Goal: Task Accomplishment & Management: Use online tool/utility

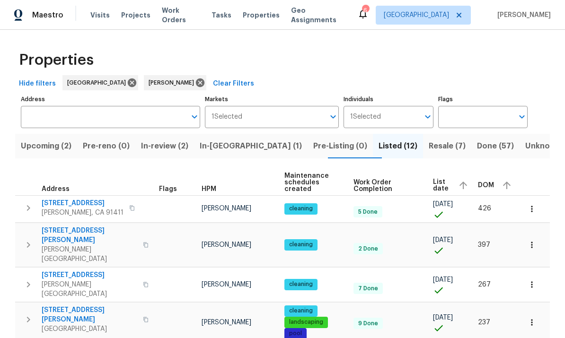
scroll to position [61, 0]
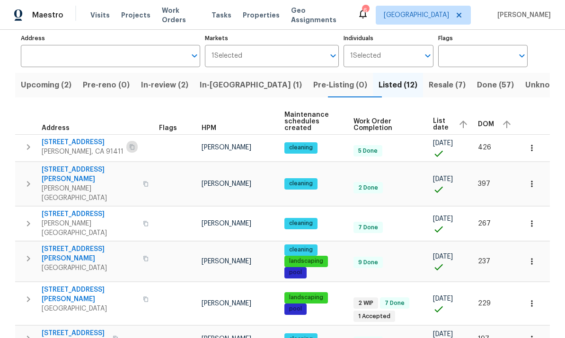
click at [126, 147] on button "button" at bounding box center [131, 146] width 11 height 13
click at [531, 145] on icon "button" at bounding box center [530, 148] width 1 height 6
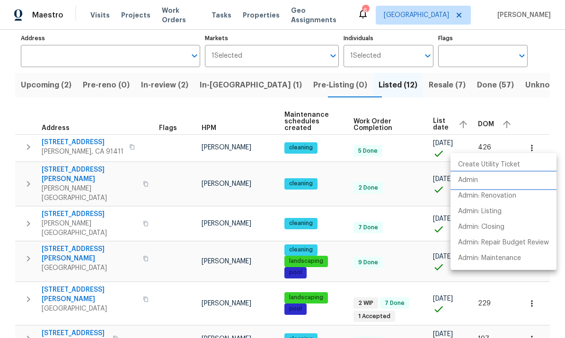
click at [476, 182] on p "Admin" at bounding box center [468, 180] width 20 height 10
click at [405, 195] on div at bounding box center [282, 169] width 565 height 338
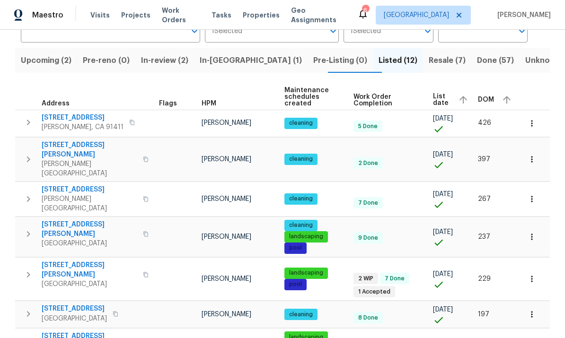
scroll to position [88, 0]
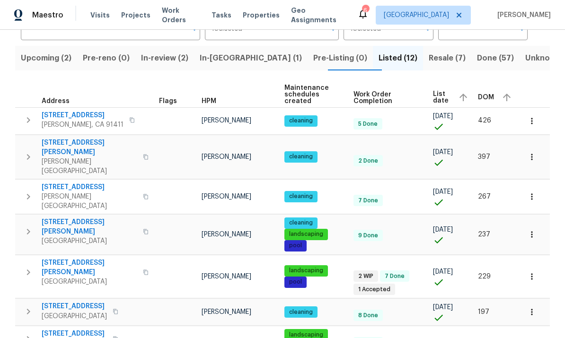
click at [76, 138] on span "14560 Clark St Unit 202" at bounding box center [90, 147] width 96 height 19
click at [129, 117] on icon "button" at bounding box center [132, 120] width 6 height 6
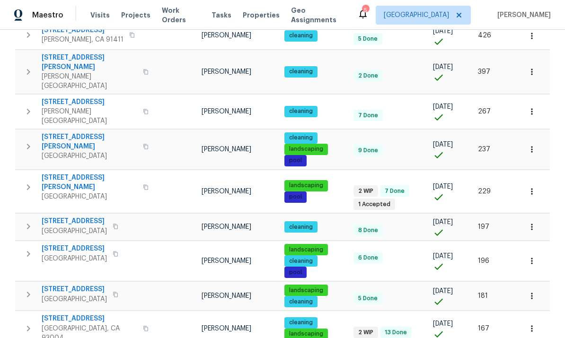
scroll to position [169, 0]
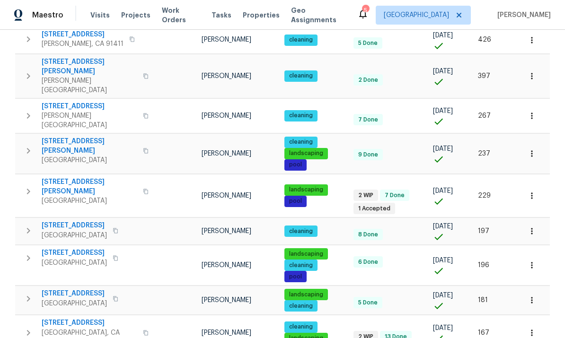
click at [143, 189] on icon "button" at bounding box center [146, 192] width 6 height 6
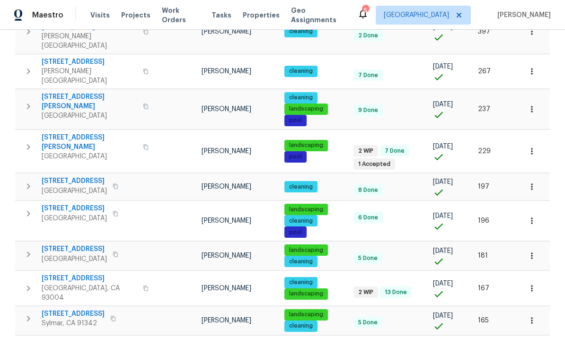
scroll to position [214, 0]
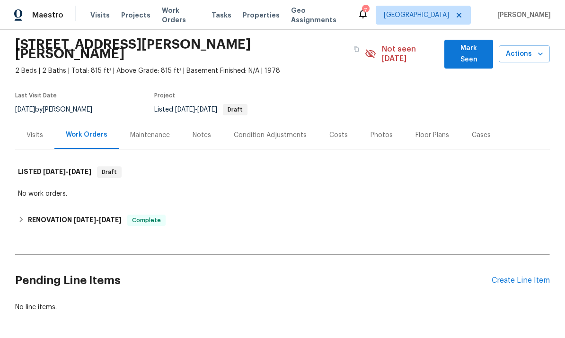
scroll to position [31, 0]
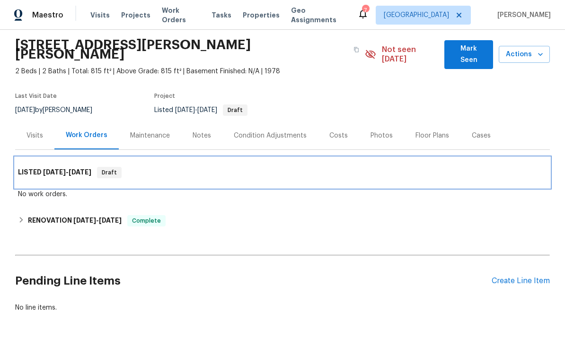
click at [37, 167] on h6 "LISTED 11/25/24 - 11/29/24" at bounding box center [54, 172] width 73 height 11
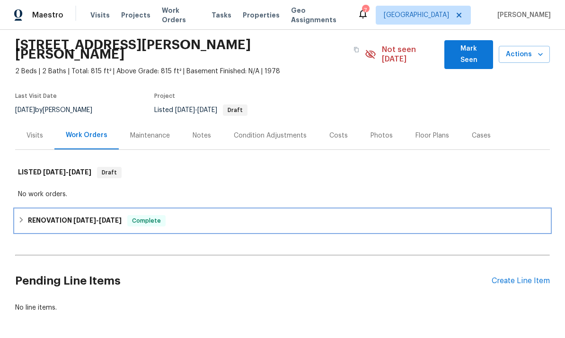
click at [36, 216] on h6 "RENOVATION 8/22/24 - 8/27/24" at bounding box center [75, 220] width 94 height 11
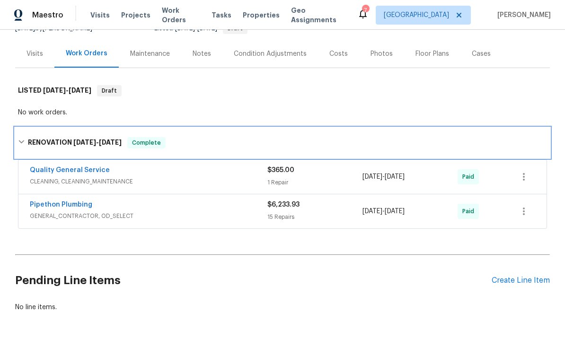
scroll to position [113, 0]
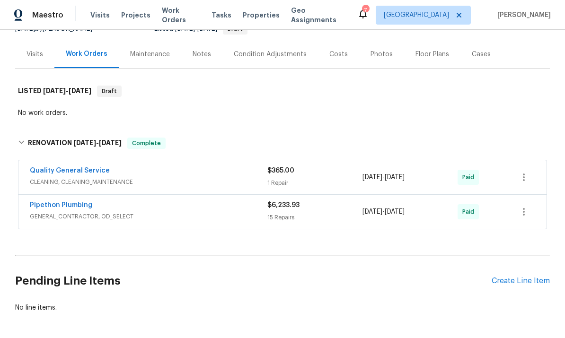
click at [523, 278] on div "Create Line Item" at bounding box center [520, 281] width 58 height 9
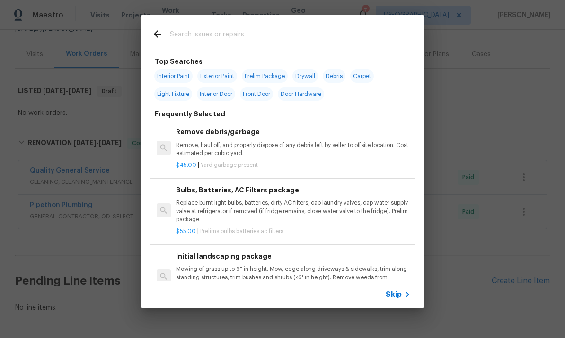
click at [285, 34] on input "text" at bounding box center [270, 35] width 200 height 14
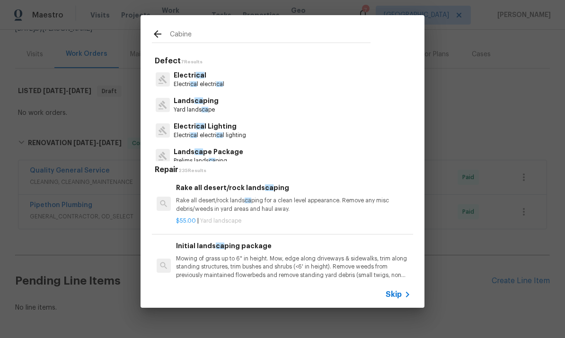
type input "Cabinet"
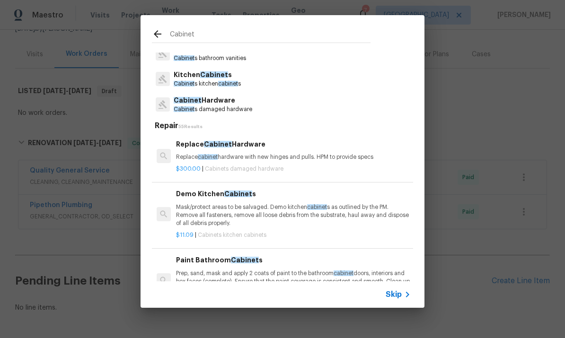
scroll to position [26, 0]
click at [352, 152] on div "Replace Cabinet Hardware Replace cabinet hardware with new hinges and pulls. HP…" at bounding box center [293, 150] width 235 height 23
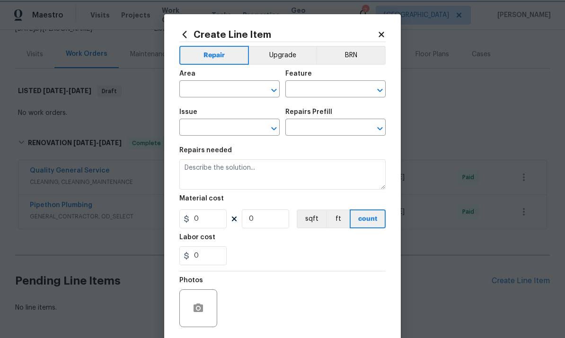
type input "Cabinets"
type input "Cabinet Hardware"
type input "Replace Cabinet Hardware $300.00"
type textarea "Replace cabinet hardware with new hinges and pulls. HPM to provide specs"
type input "300"
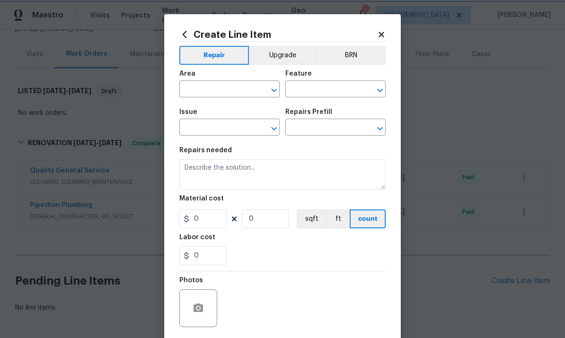
type input "1"
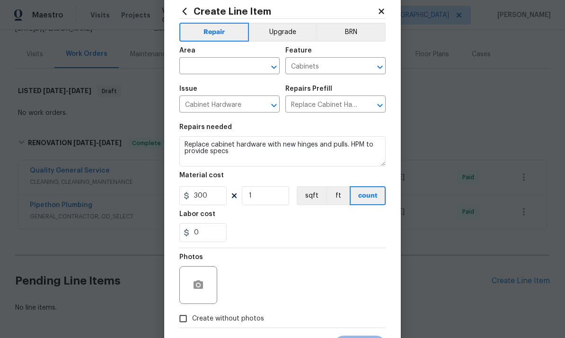
scroll to position [26, 0]
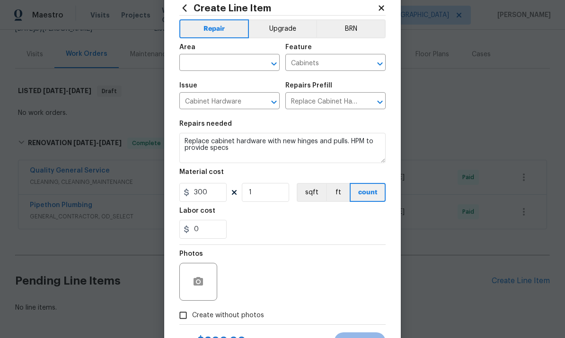
click at [220, 62] on input "text" at bounding box center [216, 63] width 74 height 15
click at [215, 84] on li "Kitchen" at bounding box center [229, 86] width 100 height 16
type input "Kitchen"
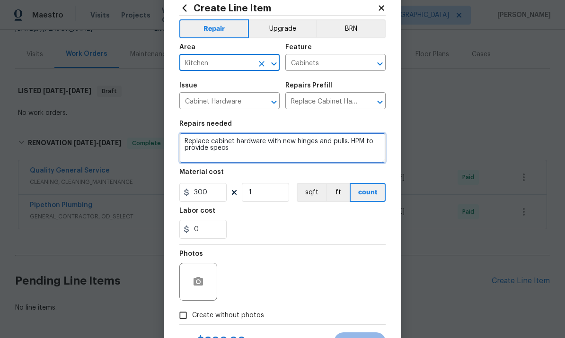
click at [288, 140] on textarea "Replace cabinet hardware with new hinges and pulls. HPM to provide specs" at bounding box center [282, 148] width 206 height 30
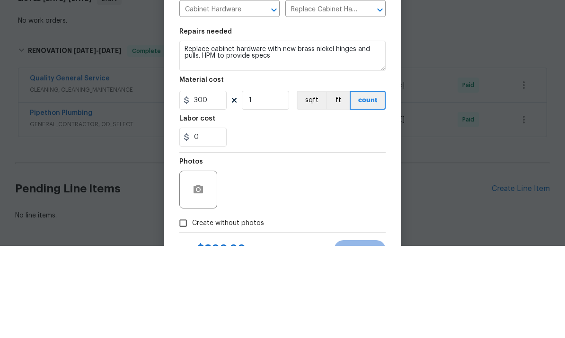
scroll to position [35, 0]
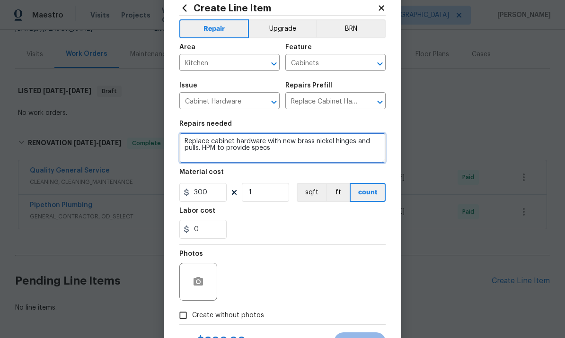
type textarea "Replace cabinet hardware with new brass nickel hinges and pulls. HPM to provide…"
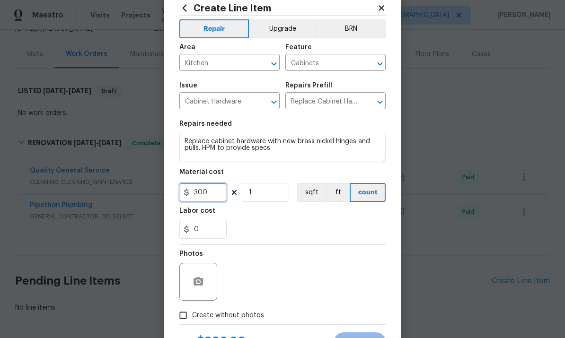
click at [210, 192] on input "300" at bounding box center [202, 192] width 47 height 19
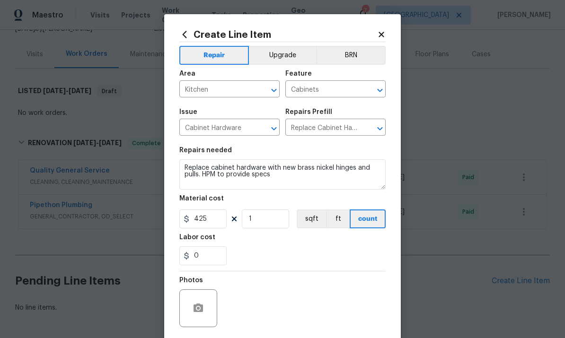
scroll to position [0, 0]
type input "425"
click at [278, 51] on button "Upgrade" at bounding box center [283, 55] width 68 height 19
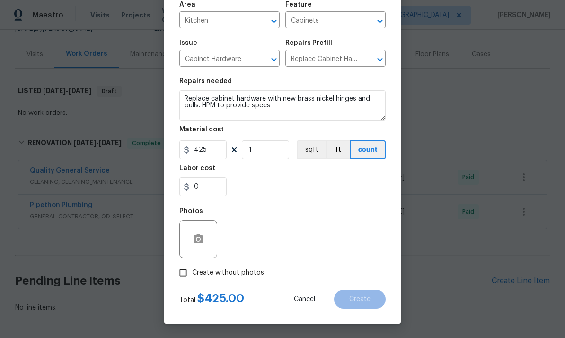
scroll to position [71, 0]
click at [198, 241] on circle "button" at bounding box center [198, 239] width 3 height 3
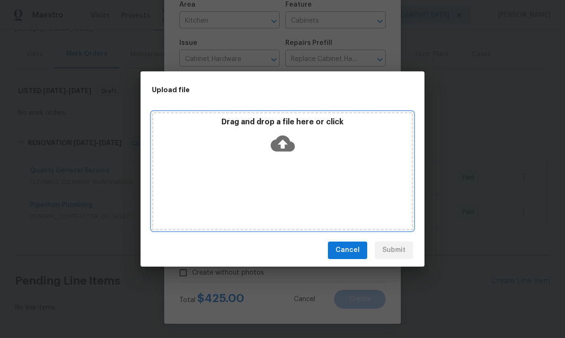
click at [284, 148] on icon at bounding box center [282, 143] width 24 height 24
click at [291, 137] on icon at bounding box center [282, 143] width 24 height 24
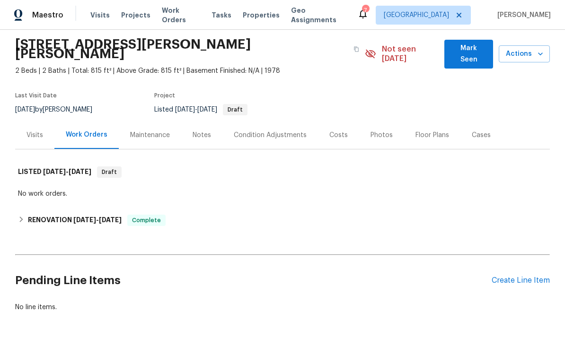
scroll to position [31, 0]
click at [513, 277] on div "Create Line Item" at bounding box center [520, 281] width 58 height 9
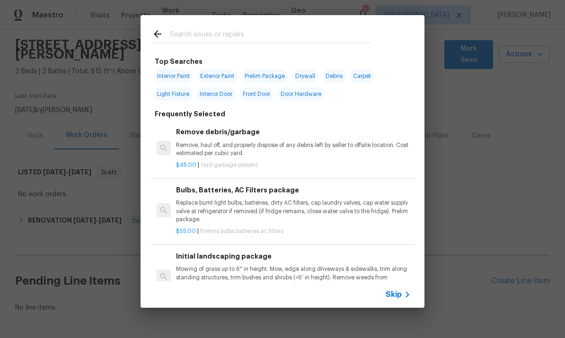
click at [319, 23] on div at bounding box center [260, 33] width 241 height 37
click at [316, 28] on input "text" at bounding box center [270, 35] width 200 height 14
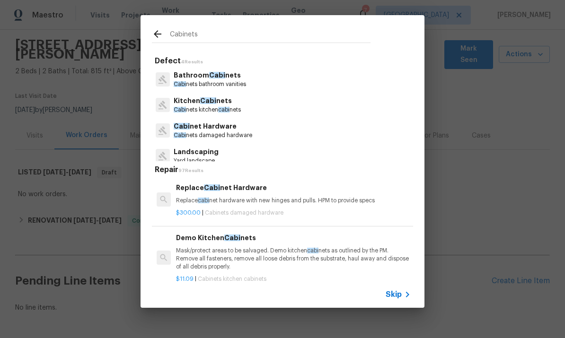
type input "Cabinets"
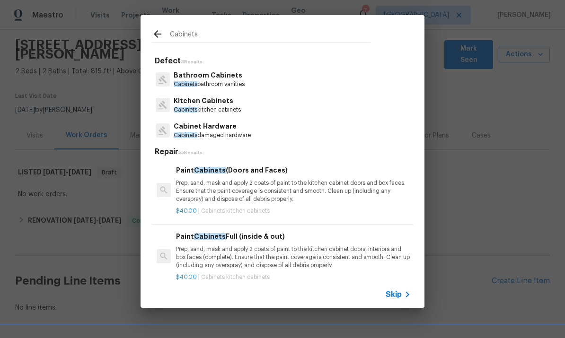
click at [250, 130] on p "Cabinet Hardware" at bounding box center [212, 127] width 77 height 10
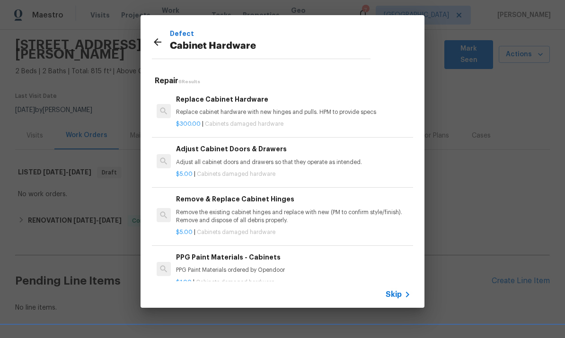
click at [299, 114] on p "Replace cabinet hardware with new hinges and pulls. HPM to provide specs" at bounding box center [293, 112] width 235 height 8
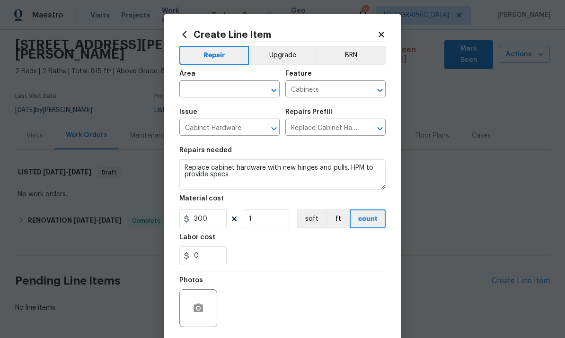
scroll to position [0, 0]
click at [224, 90] on input "text" at bounding box center [216, 90] width 74 height 15
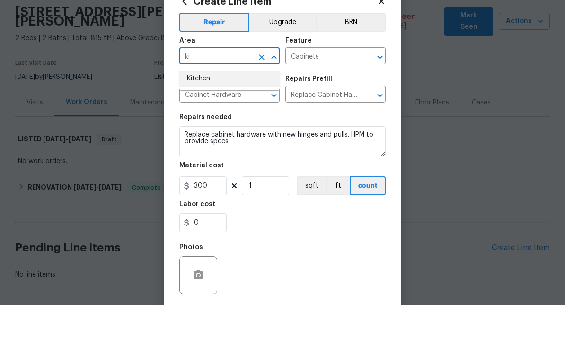
click at [211, 104] on li "Kitchen" at bounding box center [229, 112] width 100 height 16
type input "Kitchen"
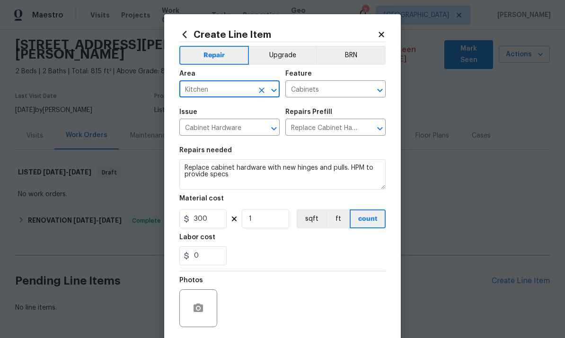
click at [295, 53] on button "Upgrade" at bounding box center [283, 55] width 68 height 19
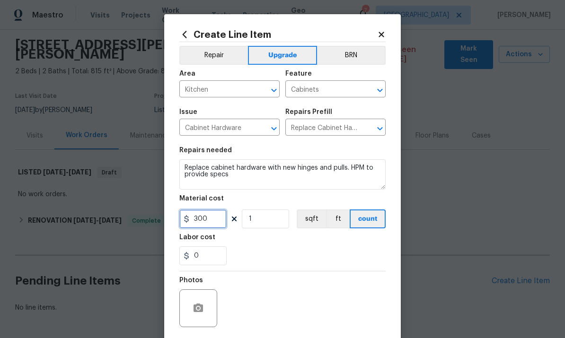
click at [214, 219] on input "300" at bounding box center [202, 218] width 47 height 19
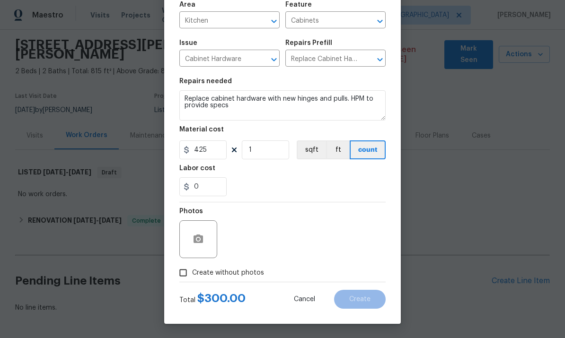
scroll to position [71, 0]
type input "425"
click at [188, 269] on input "Create without photos" at bounding box center [183, 273] width 18 height 18
checkbox input "true"
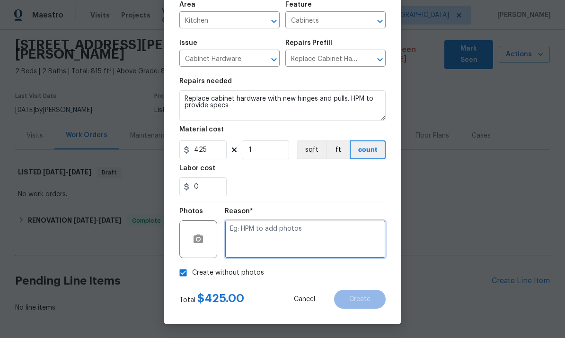
click at [325, 238] on textarea at bounding box center [305, 239] width 161 height 38
type textarea "Photos"
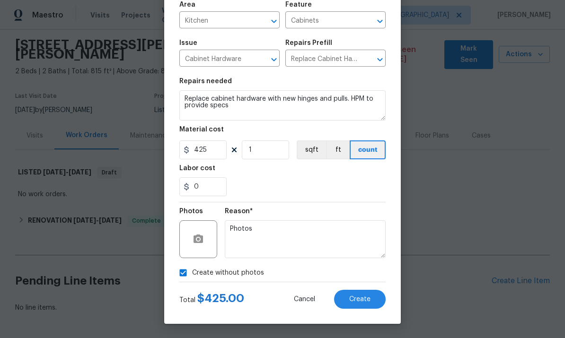
click at [359, 298] on span "Create" at bounding box center [359, 299] width 21 height 7
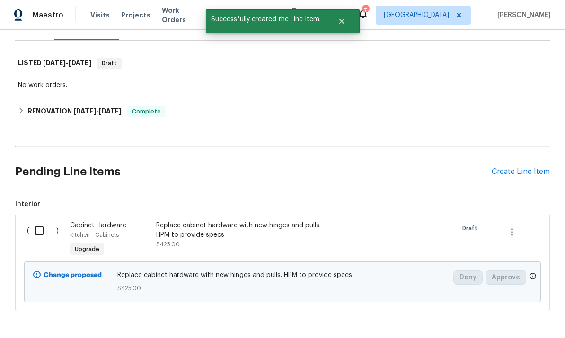
scroll to position [139, 0]
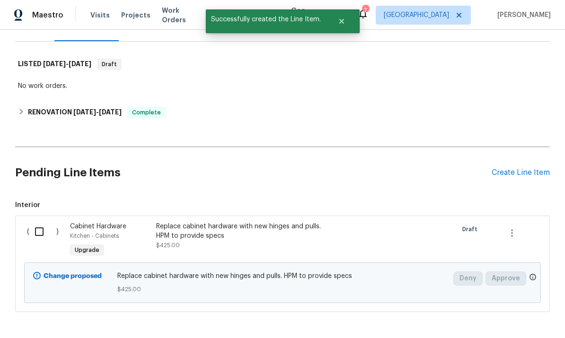
click at [33, 222] on input "checkbox" at bounding box center [42, 232] width 27 height 20
checkbox input "true"
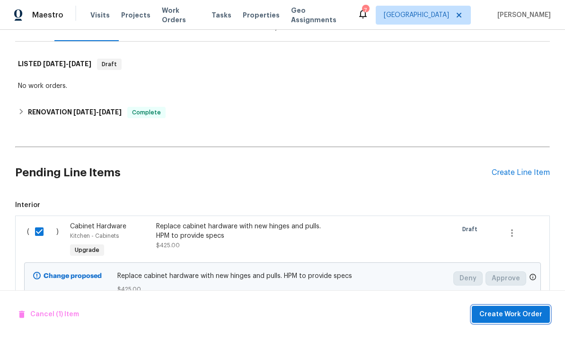
click at [510, 312] on span "Create Work Order" at bounding box center [510, 315] width 63 height 12
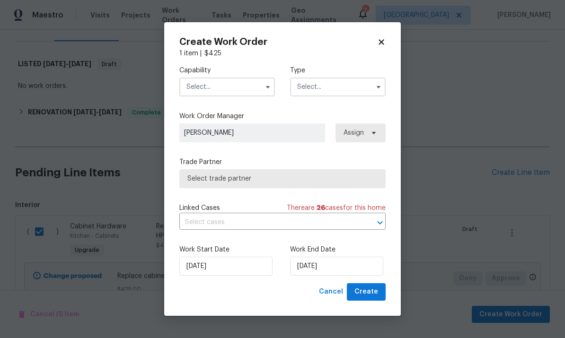
click at [233, 86] on input "text" at bounding box center [227, 87] width 96 height 19
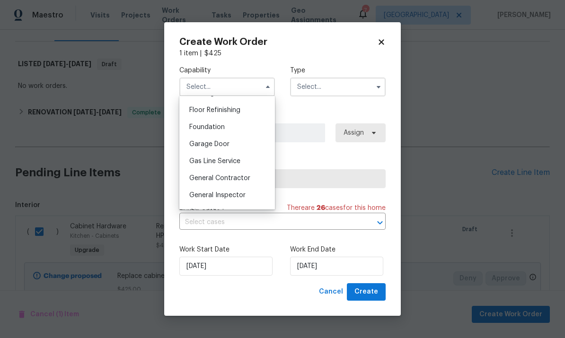
scroll to position [383, 0]
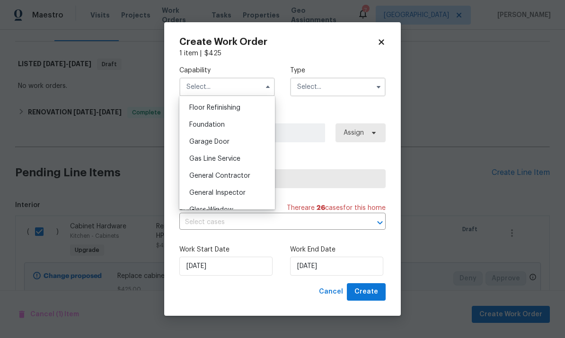
click at [248, 174] on span "General Contractor" at bounding box center [219, 176] width 61 height 7
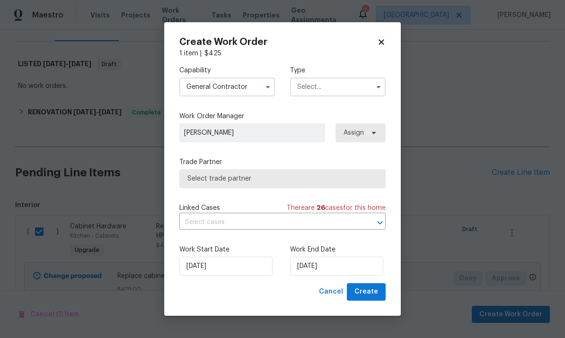
type input "General Contractor"
click at [348, 84] on input "text" at bounding box center [338, 87] width 96 height 19
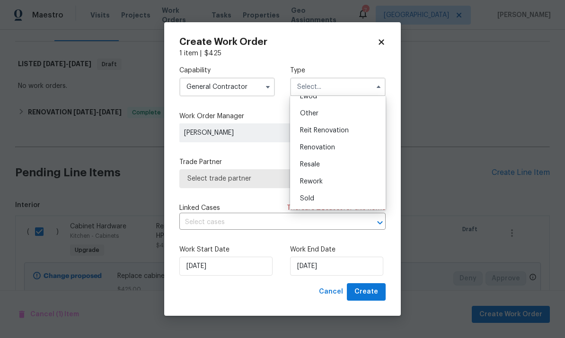
scroll to position [113, 0]
click at [339, 148] on div "Renovation" at bounding box center [337, 147] width 91 height 17
type input "Renovation"
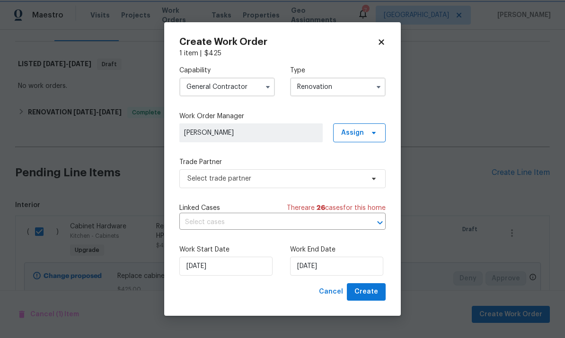
scroll to position [0, 0]
click at [357, 130] on span "Assign" at bounding box center [352, 132] width 23 height 9
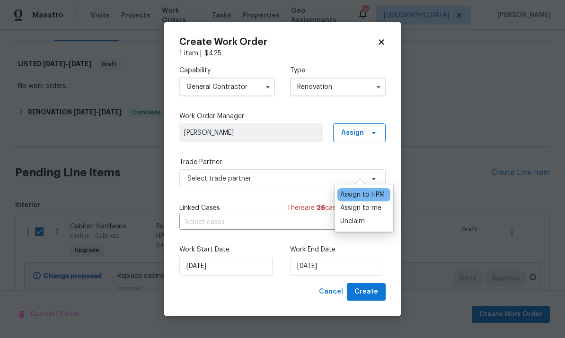
click at [367, 203] on div "Assign to me" at bounding box center [360, 207] width 41 height 9
click at [340, 109] on div "Capability General [DEMOGRAPHIC_DATA] Type Renovation Work Order Manager [PERSO…" at bounding box center [282, 170] width 206 height 225
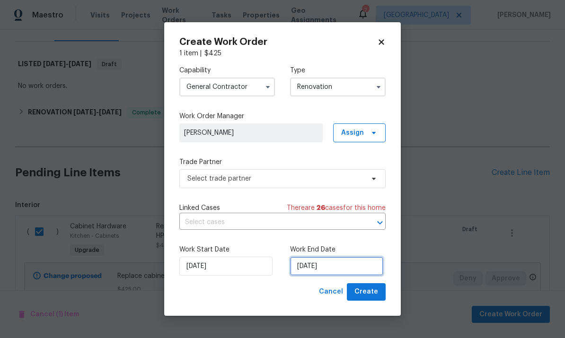
click at [343, 270] on input "[DATE]" at bounding box center [336, 266] width 93 height 19
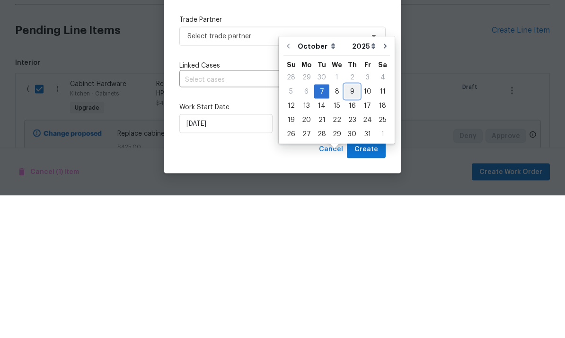
click at [353, 227] on div "9" at bounding box center [351, 233] width 15 height 13
type input "[DATE]"
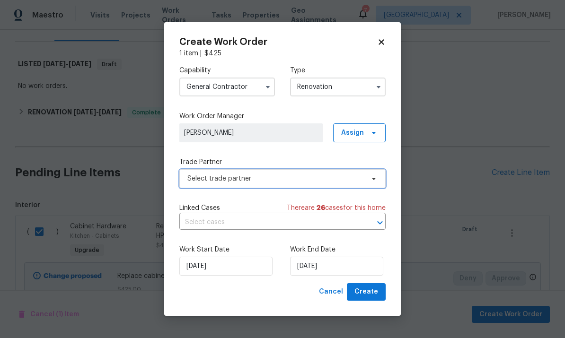
click at [360, 175] on span "Select trade partner" at bounding box center [275, 178] width 176 height 9
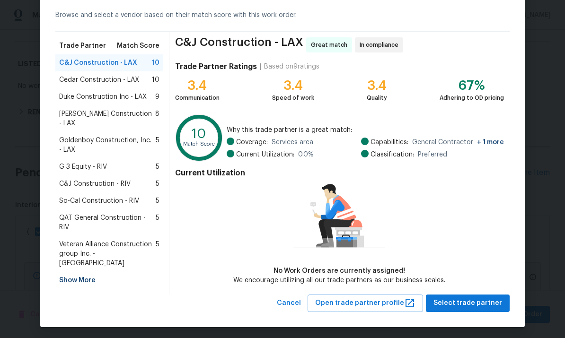
scroll to position [41, 0]
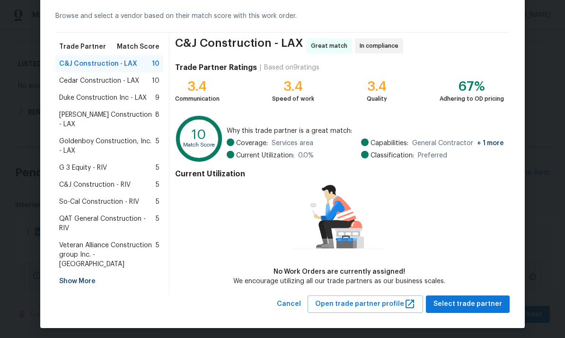
click at [73, 78] on span "Cedar Construction - LAX" at bounding box center [99, 80] width 80 height 9
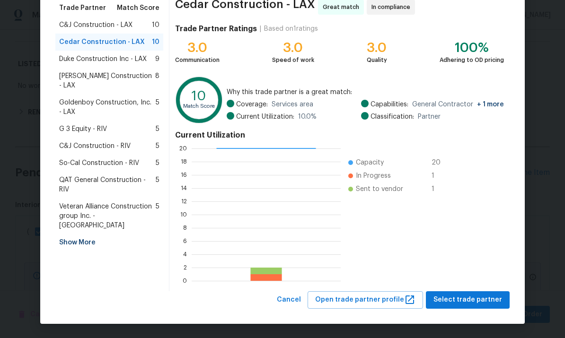
scroll to position [79, 0]
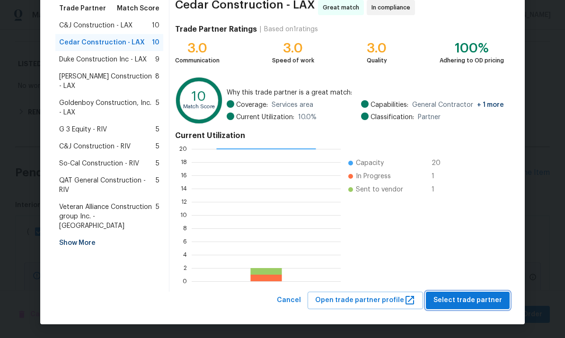
click at [473, 299] on span "Select trade partner" at bounding box center [467, 301] width 69 height 12
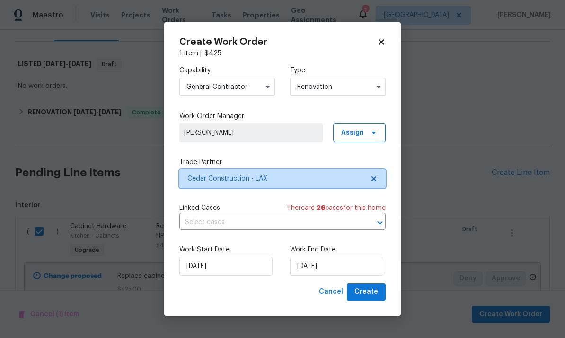
scroll to position [0, 0]
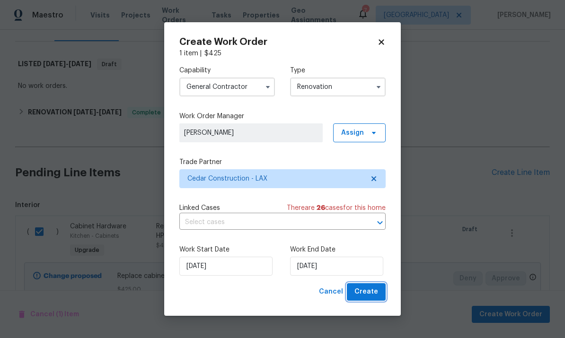
click at [369, 294] on span "Create" at bounding box center [366, 292] width 24 height 12
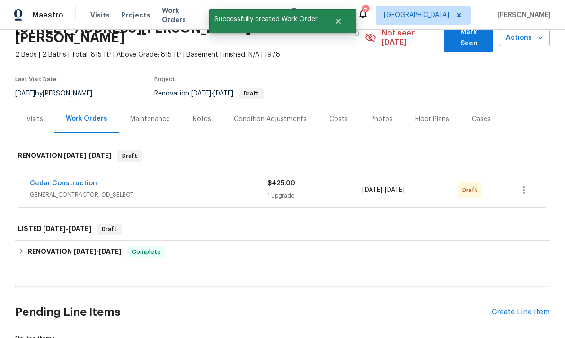
scroll to position [41, 0]
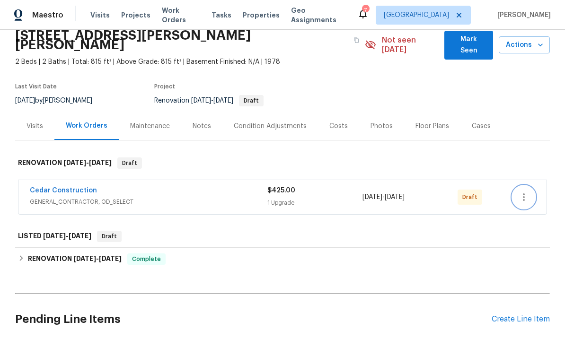
click at [521, 191] on icon "button" at bounding box center [523, 196] width 11 height 11
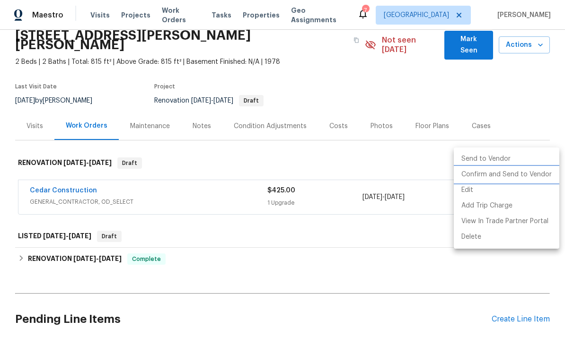
click at [491, 177] on li "Confirm and Send to Vendor" at bounding box center [505, 175] width 105 height 16
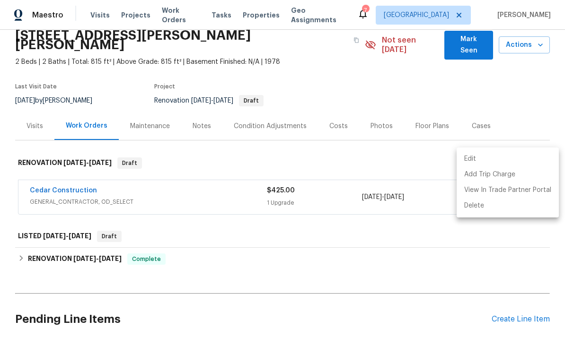
click at [321, 297] on div at bounding box center [282, 169] width 565 height 338
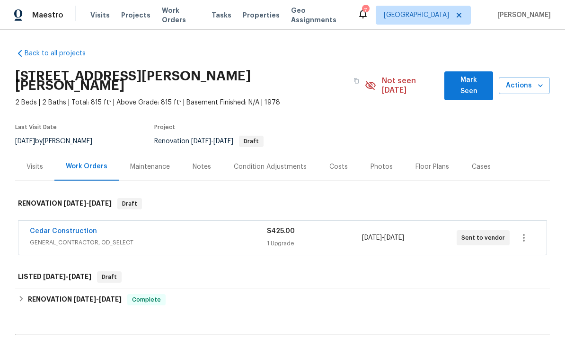
scroll to position [0, 0]
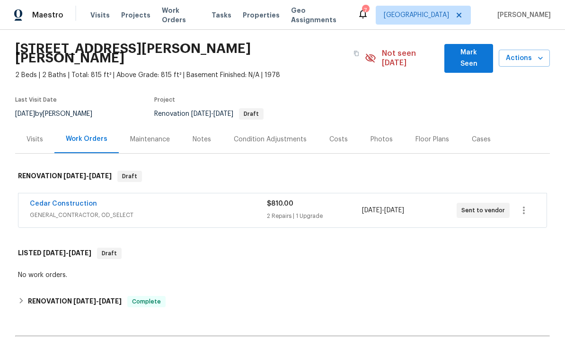
scroll to position [28, 0]
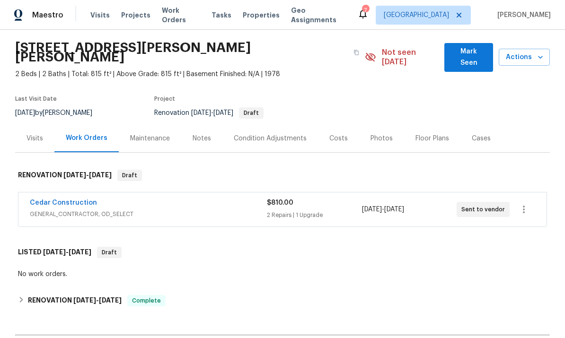
click at [51, 200] on link "Cedar Construction" at bounding box center [63, 203] width 67 height 7
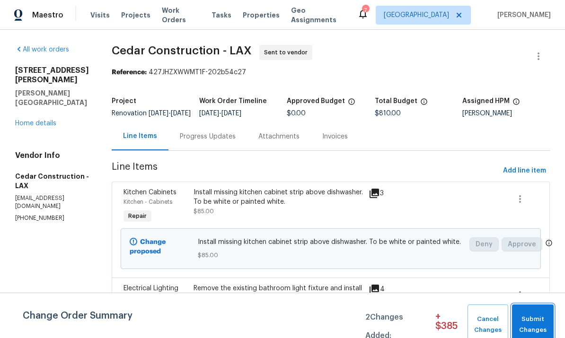
click at [531, 320] on span "Submit Changes" at bounding box center [532, 325] width 32 height 22
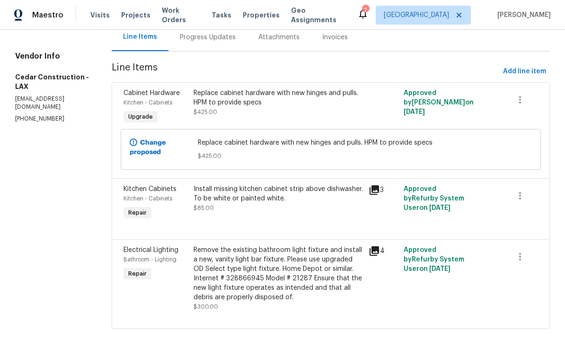
scroll to position [99, 0]
